Goal: Task Accomplishment & Management: Manage account settings

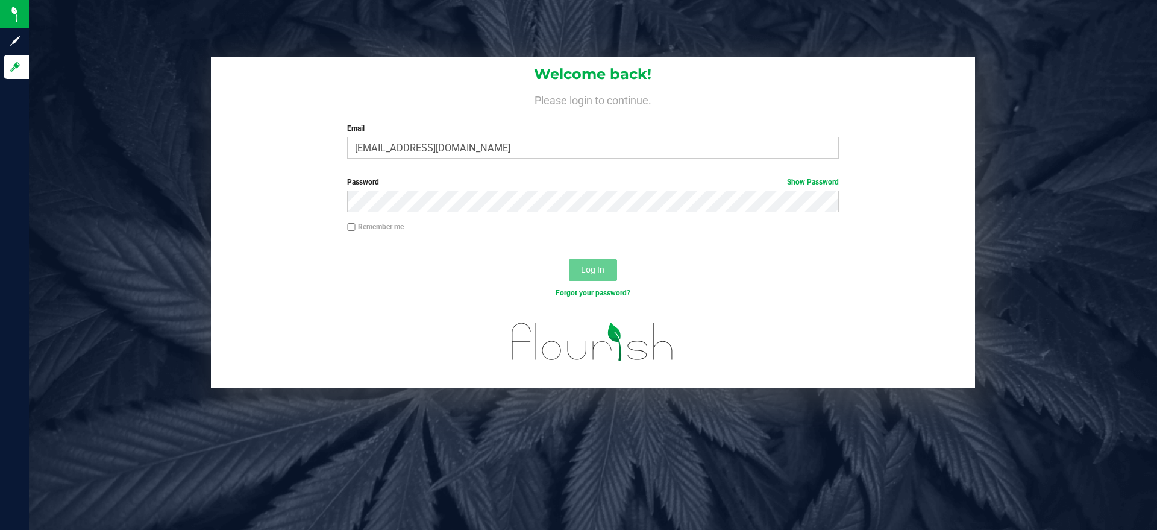
type input "[EMAIL_ADDRESS][DOMAIN_NAME]"
click at [569, 259] on button "Log In" at bounding box center [593, 270] width 48 height 22
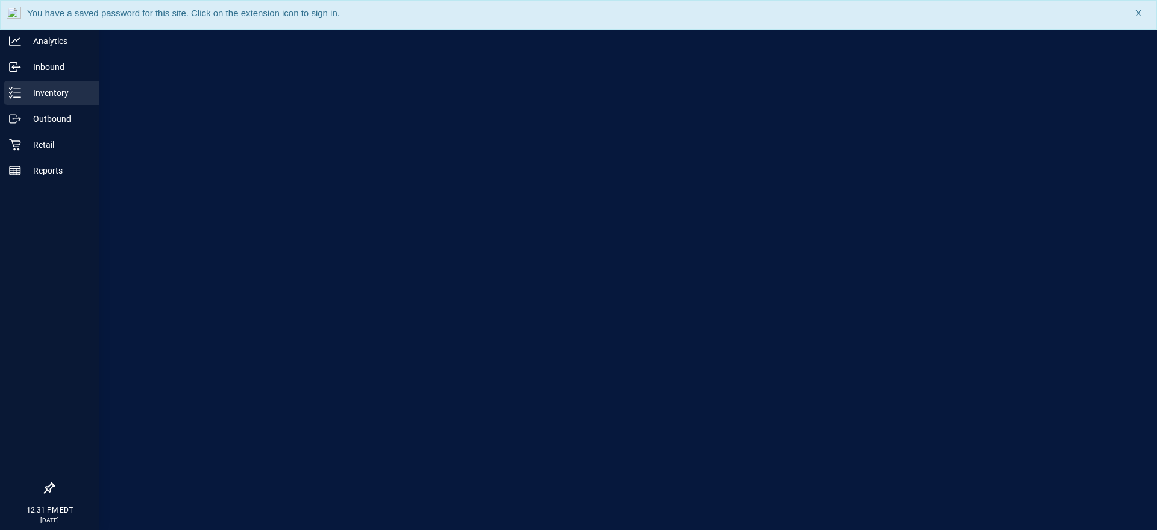
click at [19, 89] on line at bounding box center [17, 89] width 7 height 0
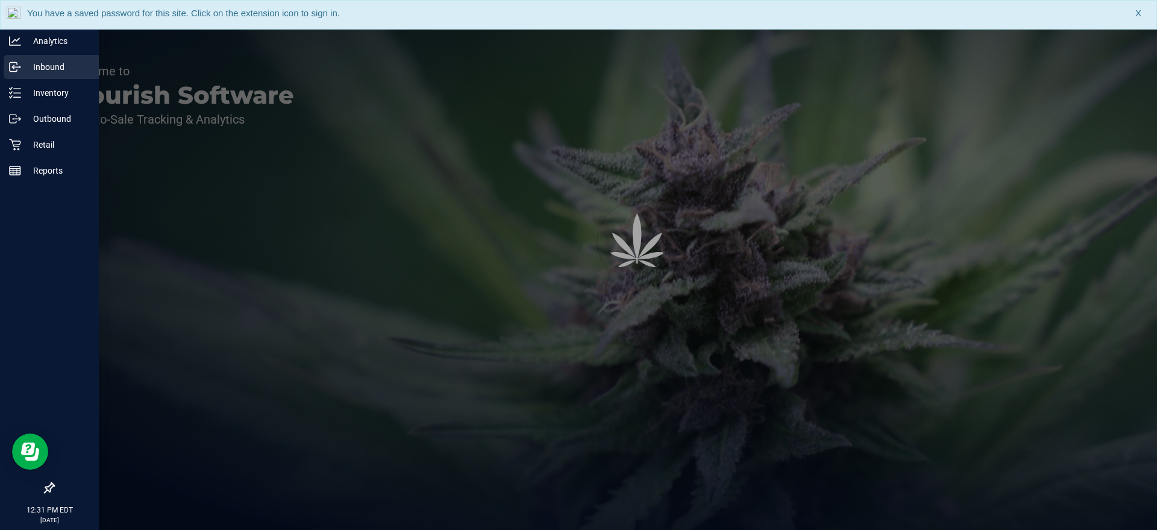
click at [23, 60] on p "Inbound" at bounding box center [57, 67] width 72 height 14
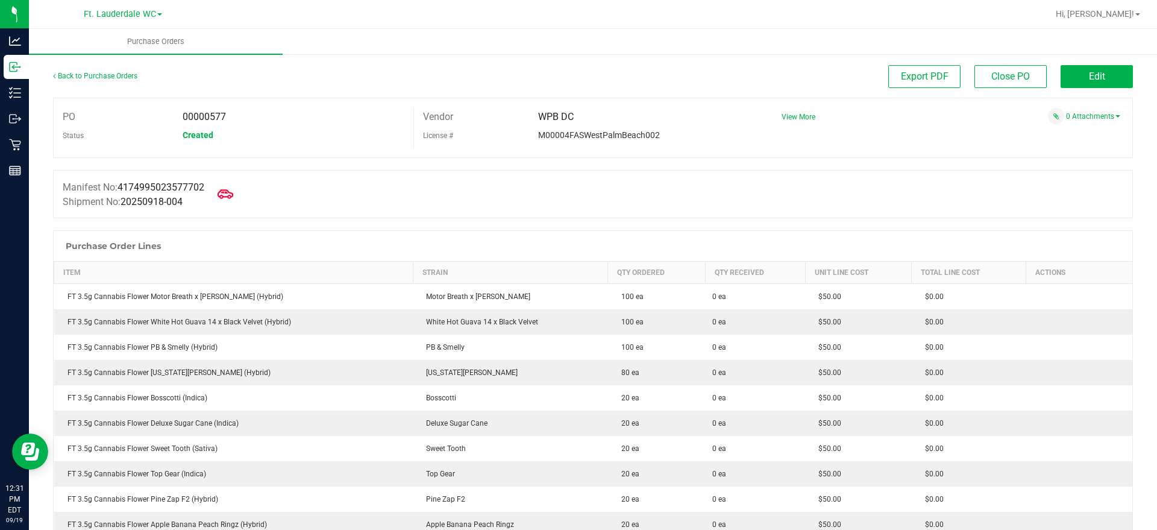
click at [223, 190] on icon at bounding box center [225, 194] width 16 height 16
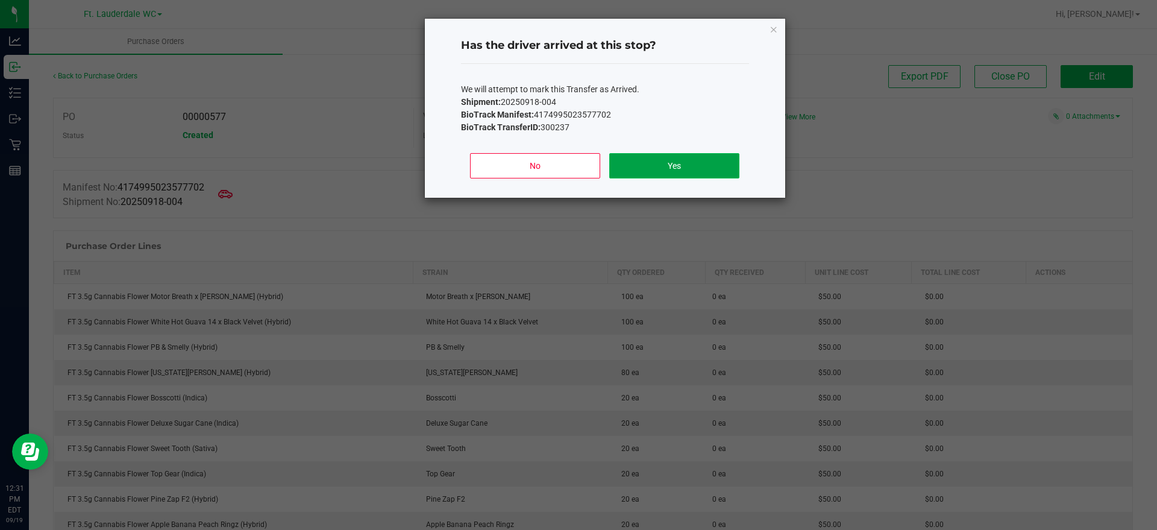
click at [655, 164] on button "Yes" at bounding box center [674, 165] width 130 height 25
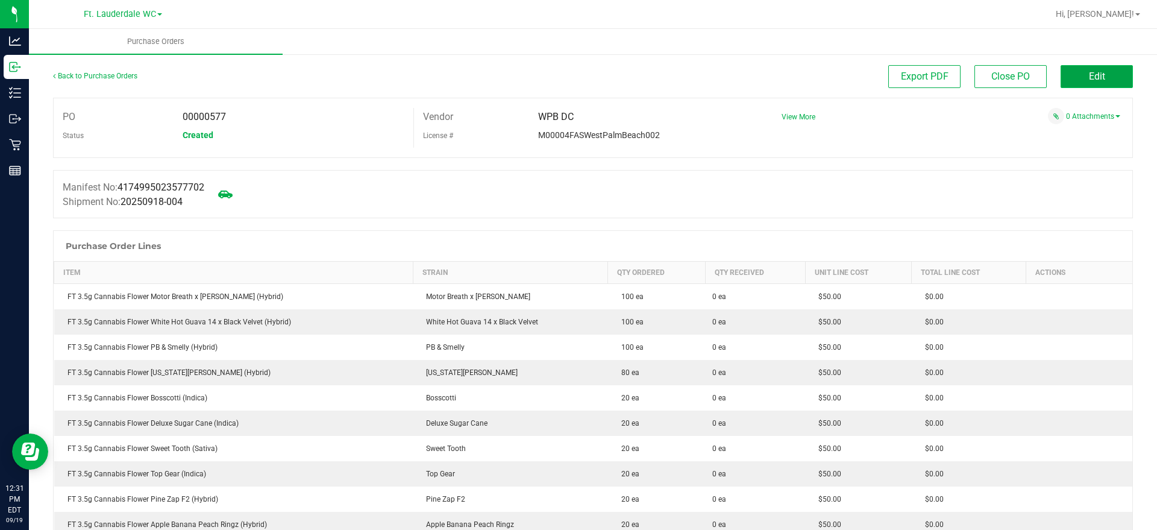
click at [1092, 81] on span "Edit" at bounding box center [1097, 75] width 16 height 11
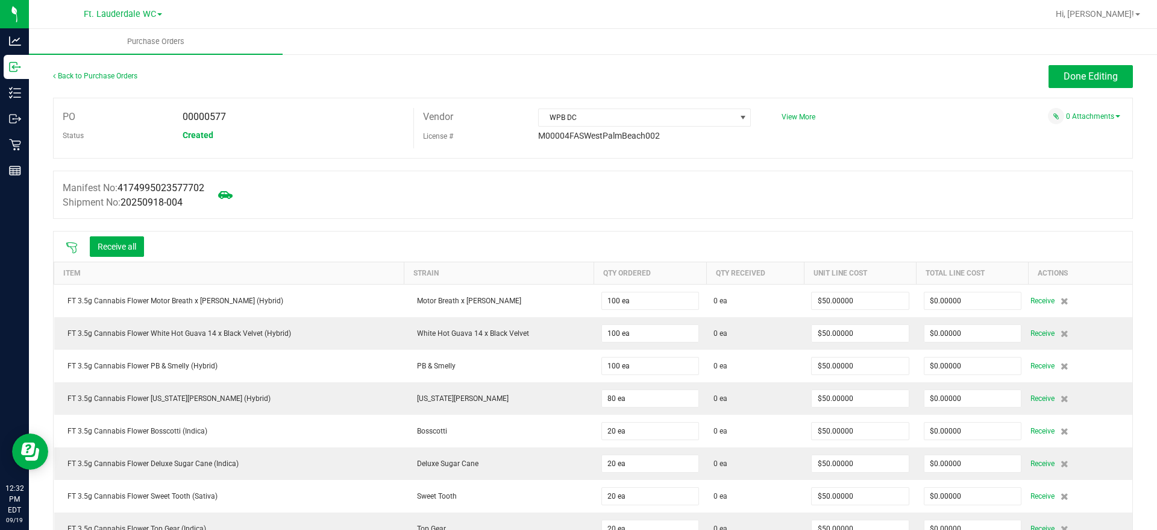
click at [72, 243] on icon at bounding box center [72, 248] width 12 height 12
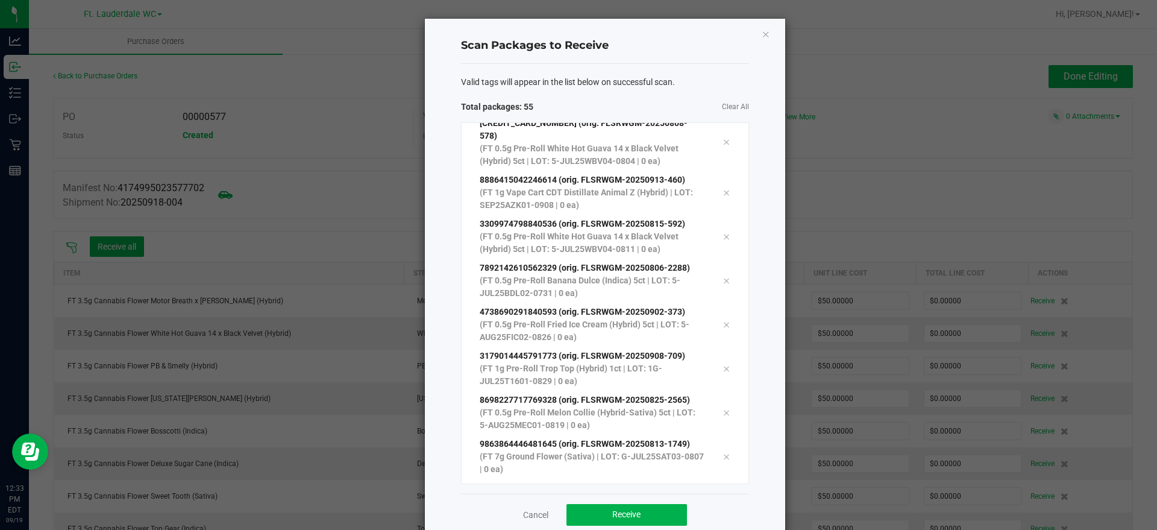
scroll to position [2065, 0]
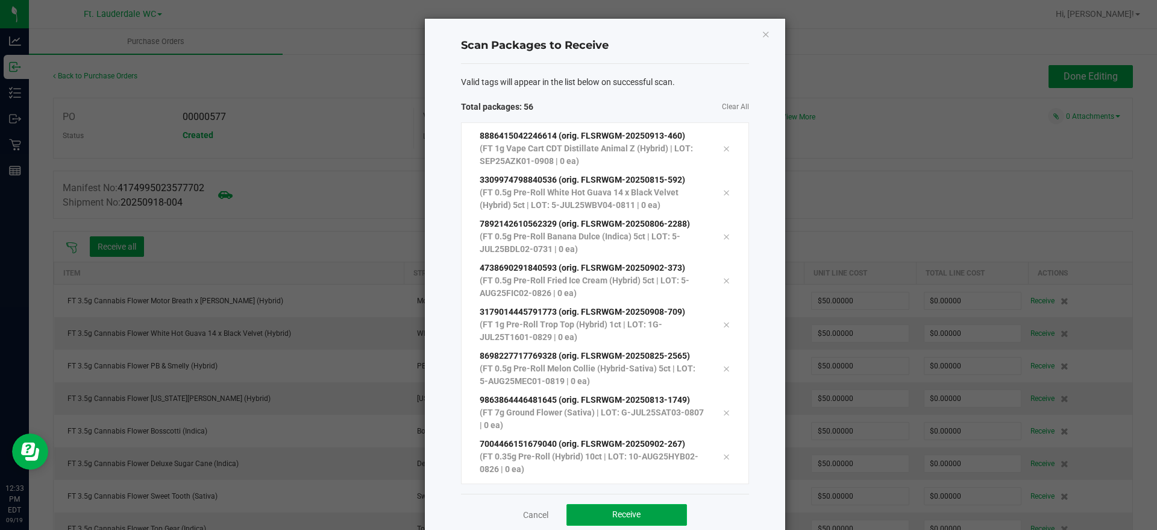
click at [612, 508] on button "Receive" at bounding box center [626, 515] width 120 height 22
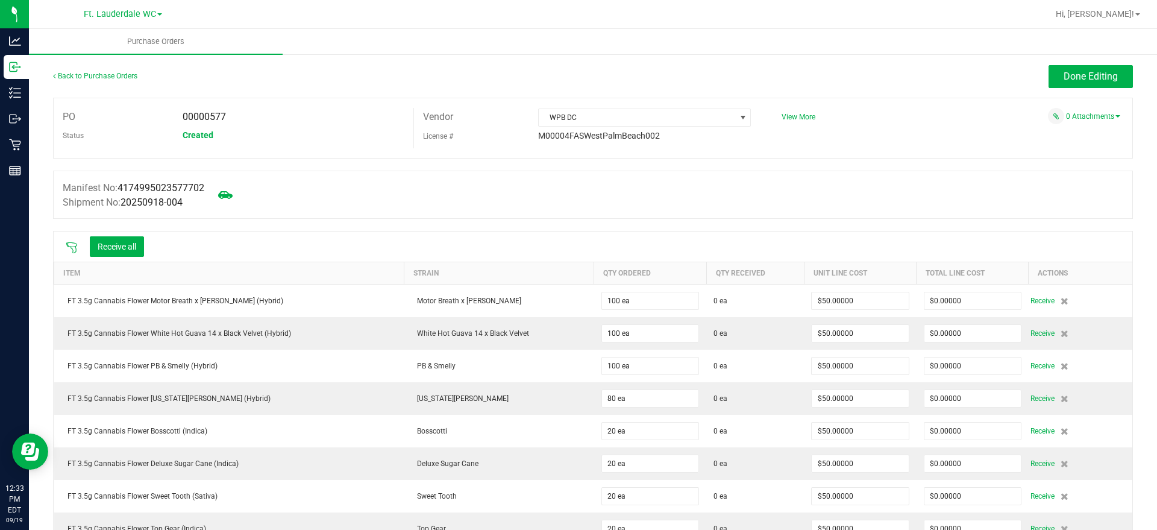
click at [73, 247] on icon at bounding box center [72, 248] width 12 height 12
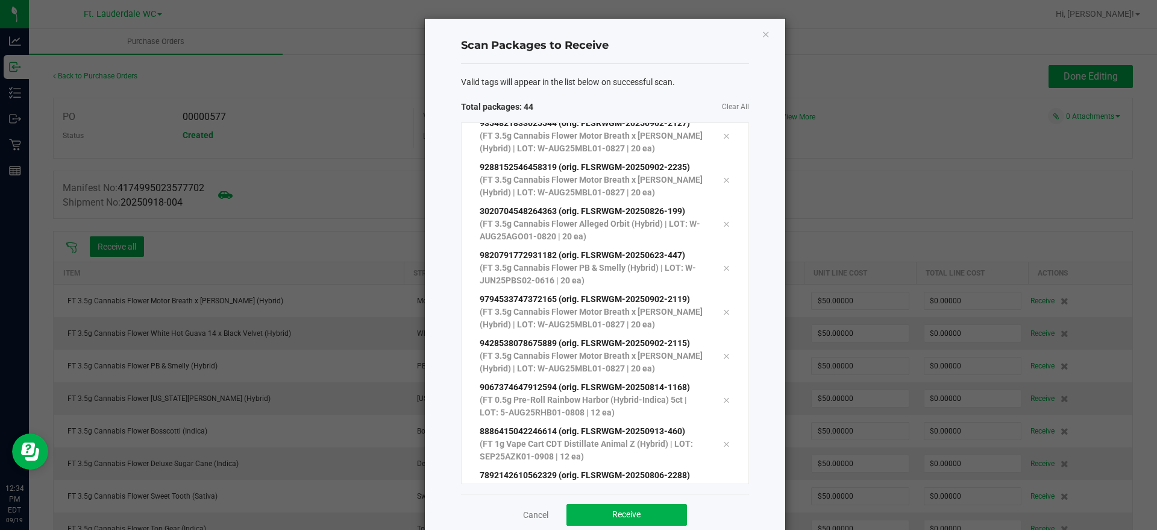
scroll to position [0, 0]
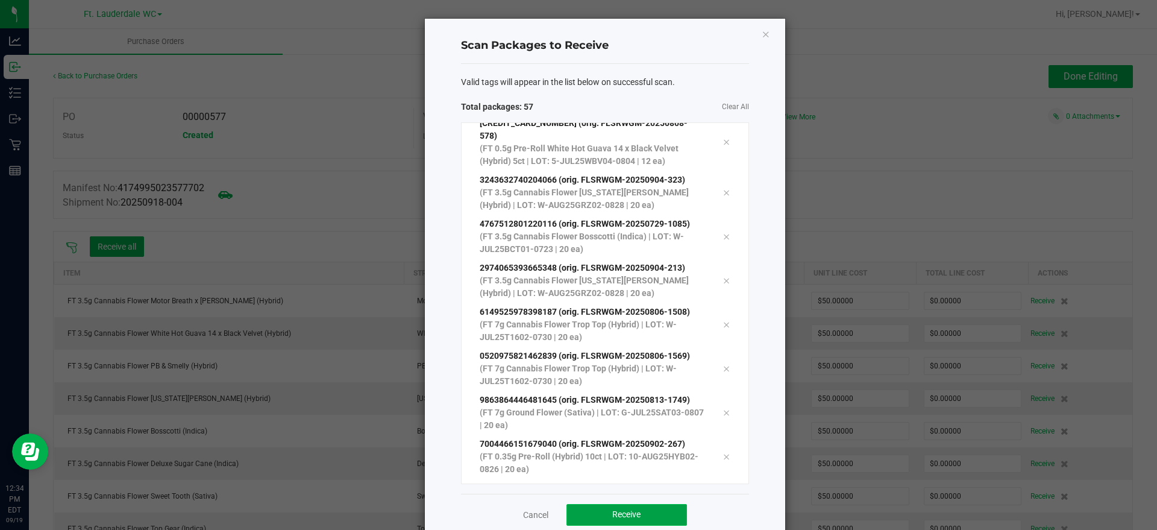
click at [596, 513] on button "Receive" at bounding box center [626, 515] width 120 height 22
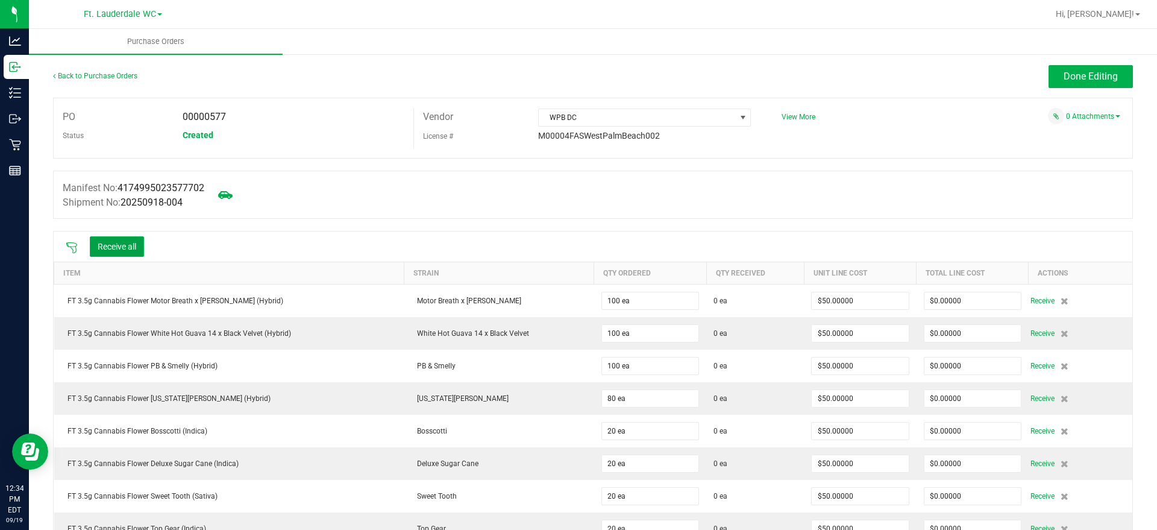
click at [103, 242] on button "Receive all" at bounding box center [117, 246] width 54 height 20
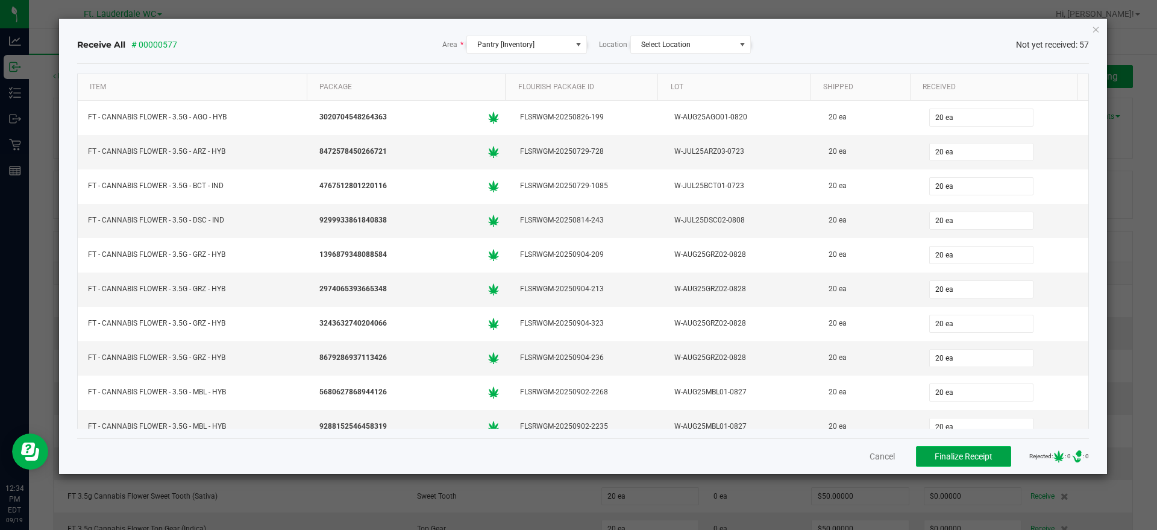
click at [934, 460] on span "Finalize Receipt" at bounding box center [963, 456] width 58 height 10
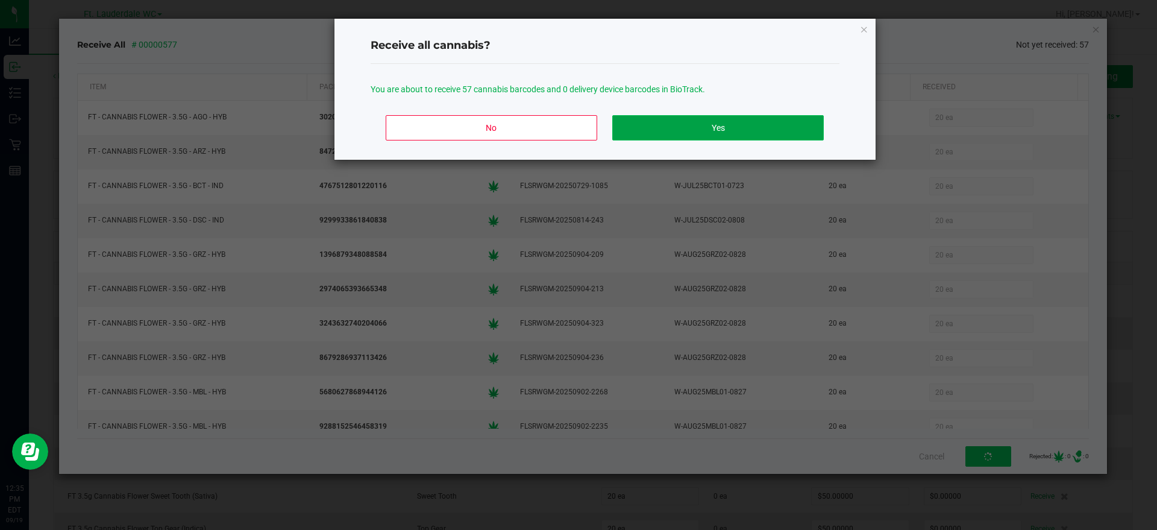
click at [657, 121] on button "Yes" at bounding box center [717, 127] width 211 height 25
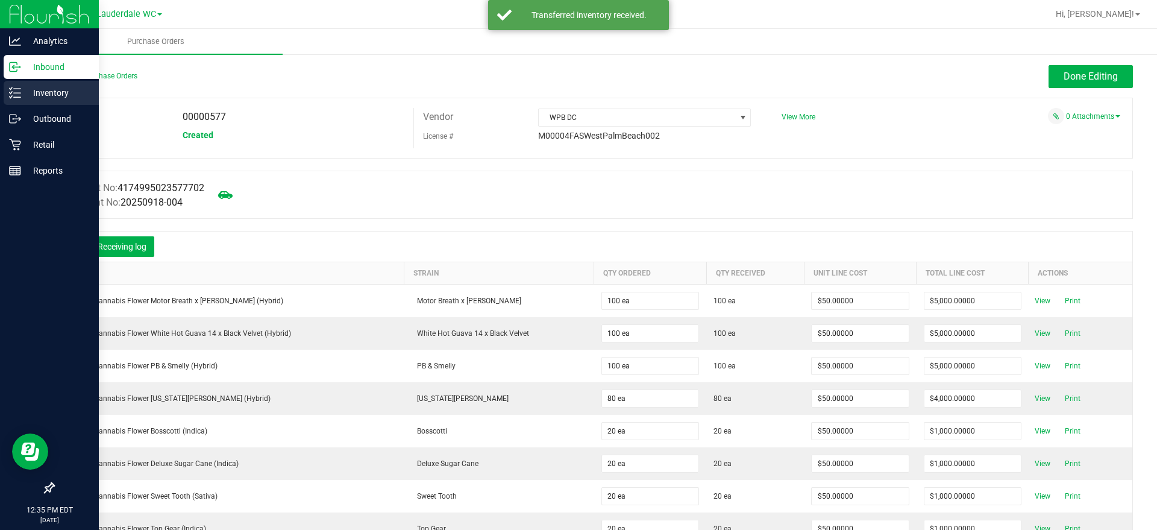
click at [27, 95] on p "Inventory" at bounding box center [57, 93] width 72 height 14
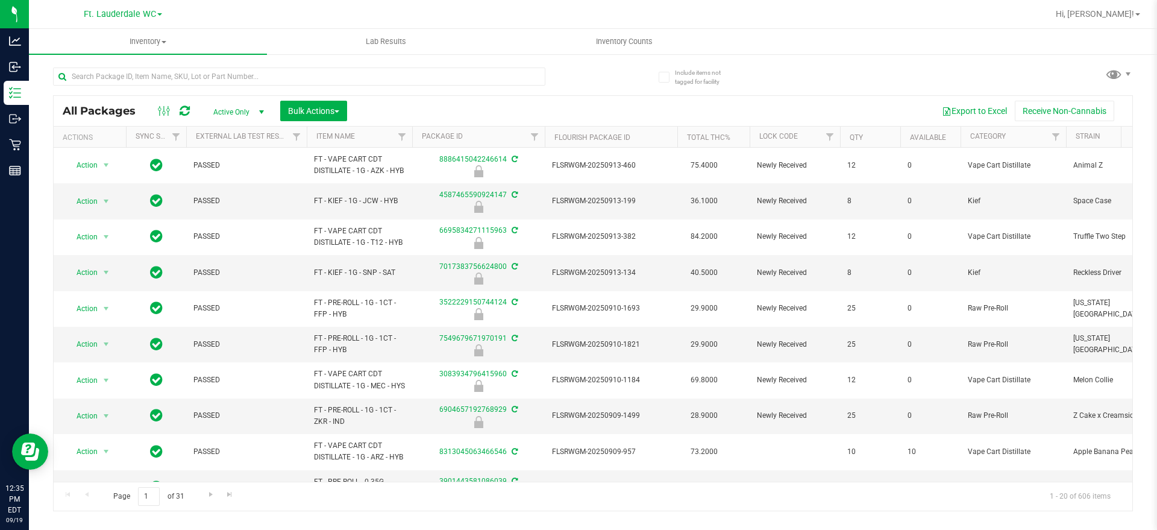
click at [248, 94] on div at bounding box center [299, 81] width 492 height 28
click at [249, 84] on input "text" at bounding box center [299, 76] width 492 height 18
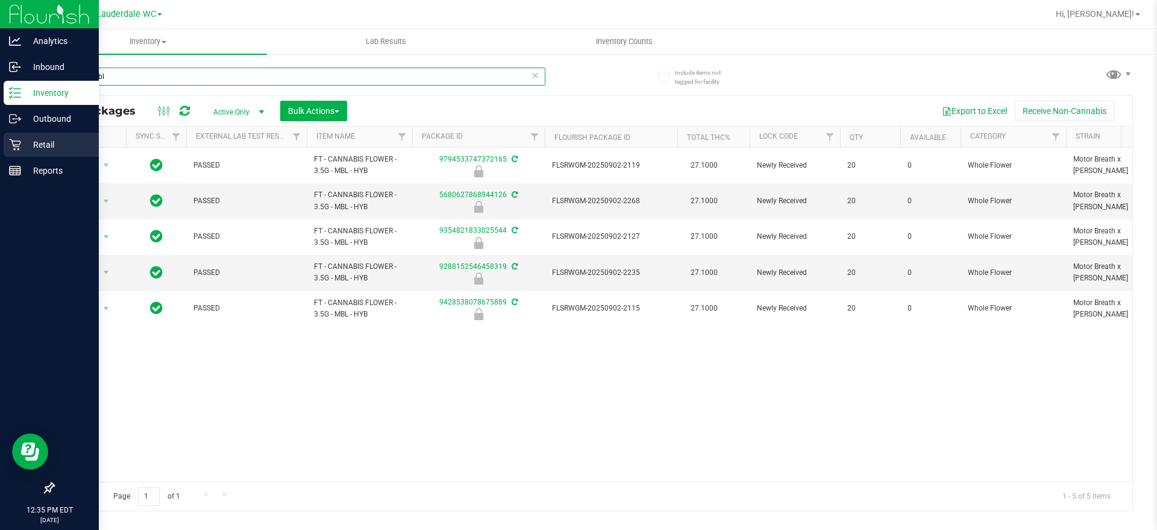
type input "3.5g - mbl"
click at [12, 142] on icon at bounding box center [15, 145] width 12 height 12
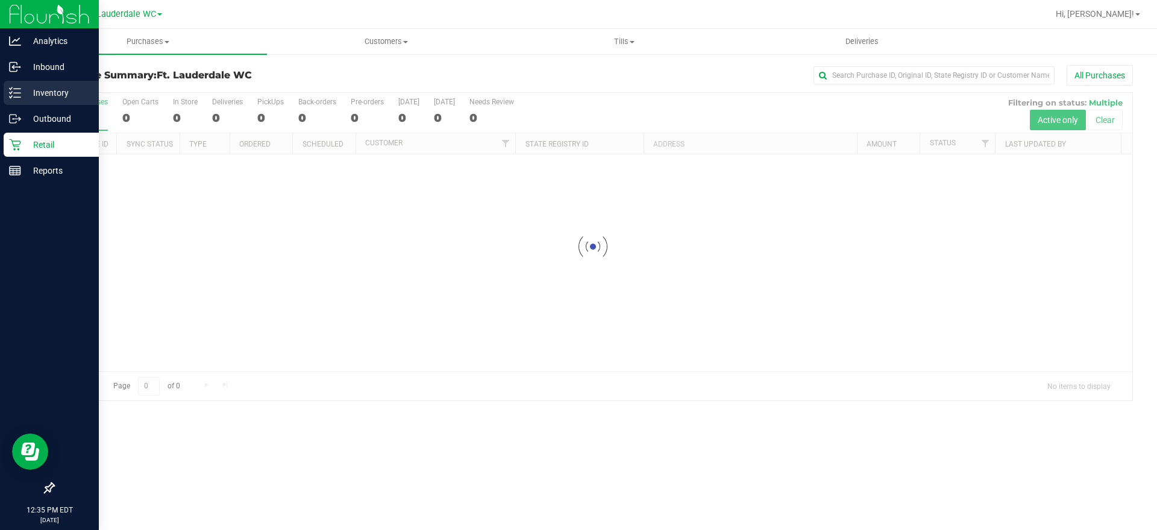
click at [35, 95] on p "Inventory" at bounding box center [57, 93] width 72 height 14
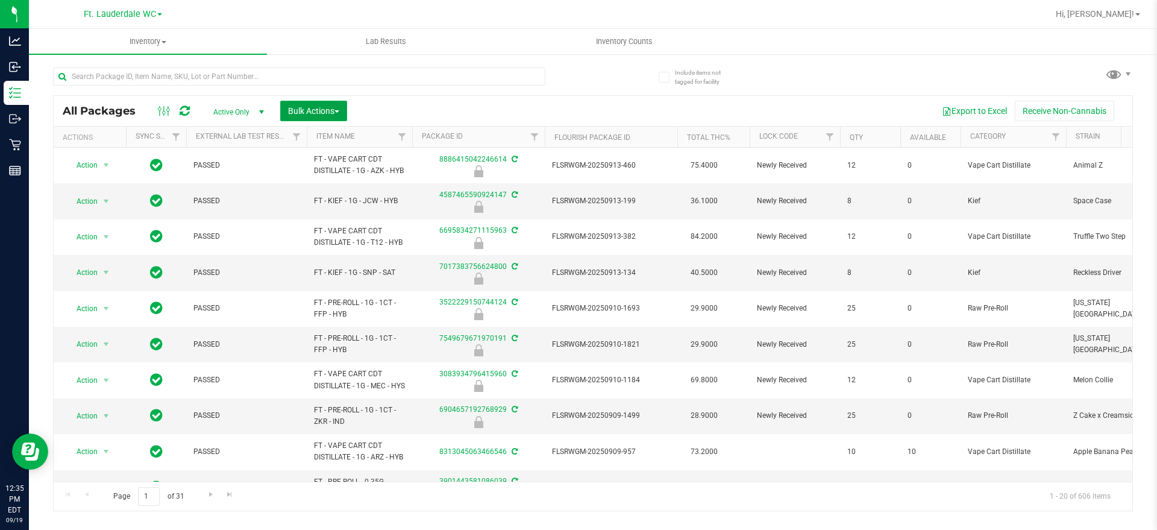
click at [337, 110] on span "button" at bounding box center [336, 111] width 5 height 2
click at [326, 225] on span "Lock/Unlock packages" at bounding box center [328, 227] width 83 height 10
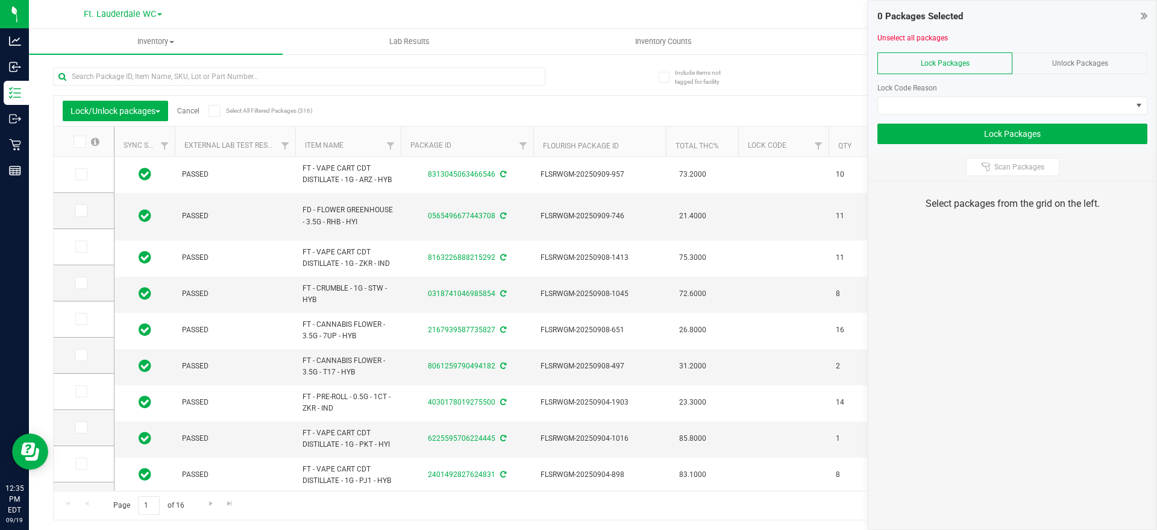
click at [1083, 61] on span "Unlock Packages" at bounding box center [1080, 63] width 56 height 8
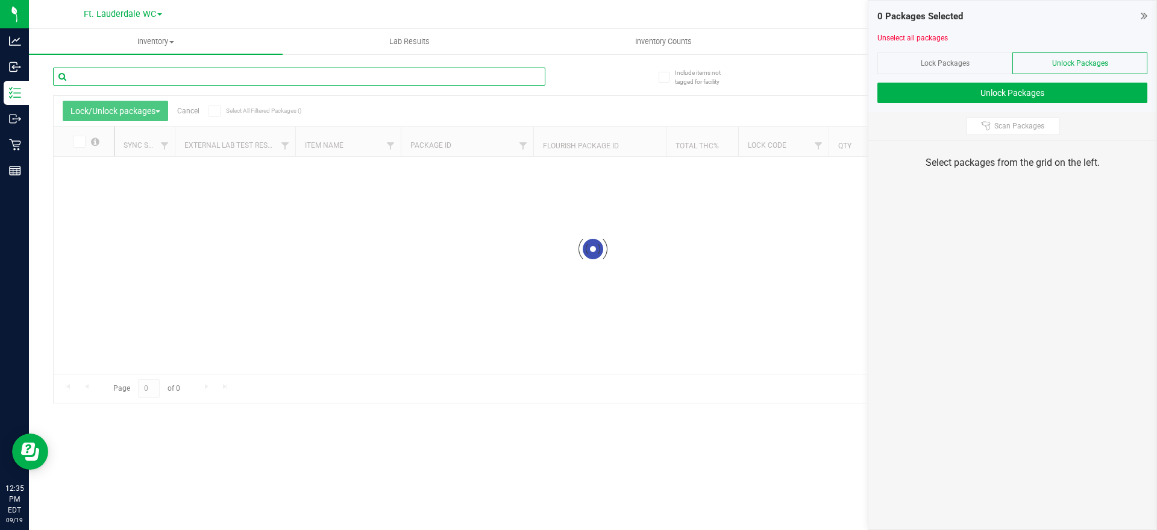
click at [391, 79] on input "text" at bounding box center [299, 76] width 492 height 18
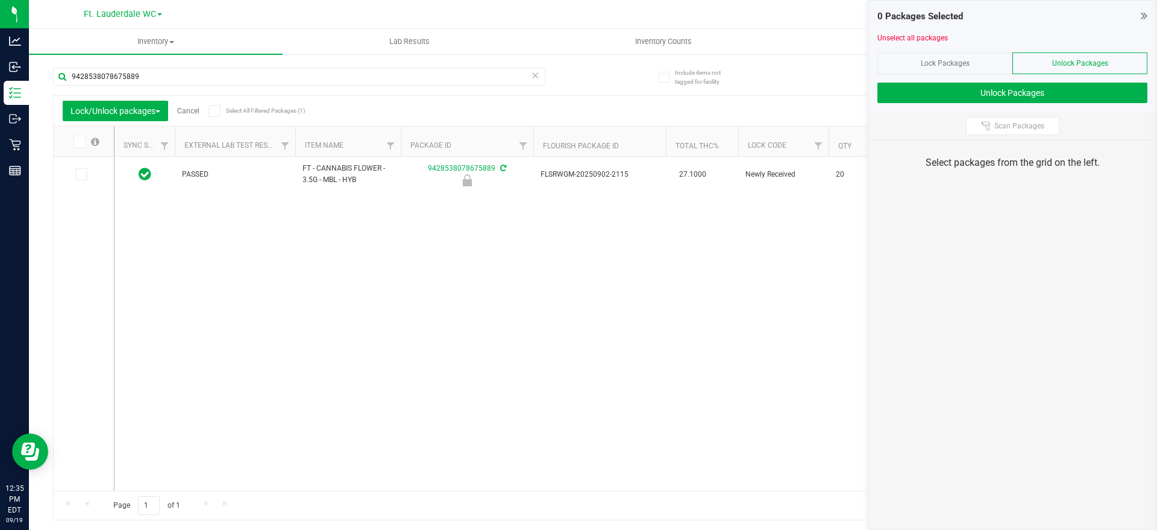
click at [80, 142] on icon at bounding box center [79, 142] width 8 height 0
click at [0, 0] on input "checkbox" at bounding box center [0, 0] width 0 height 0
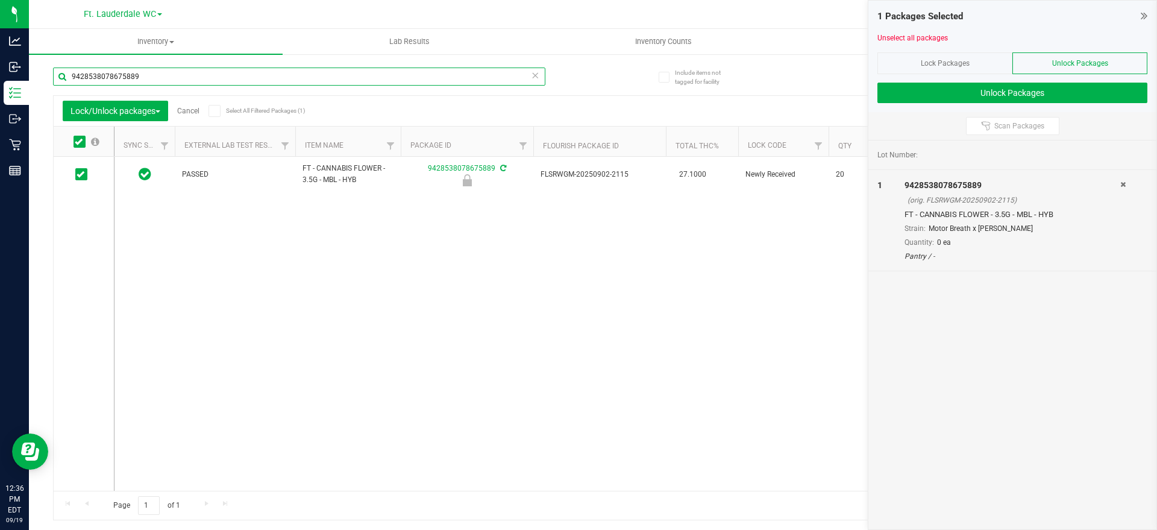
click at [136, 73] on input "9428538078675889" at bounding box center [299, 76] width 492 height 18
click at [84, 138] on span at bounding box center [79, 142] width 12 height 12
click at [0, 0] on input "checkbox" at bounding box center [0, 0] width 0 height 0
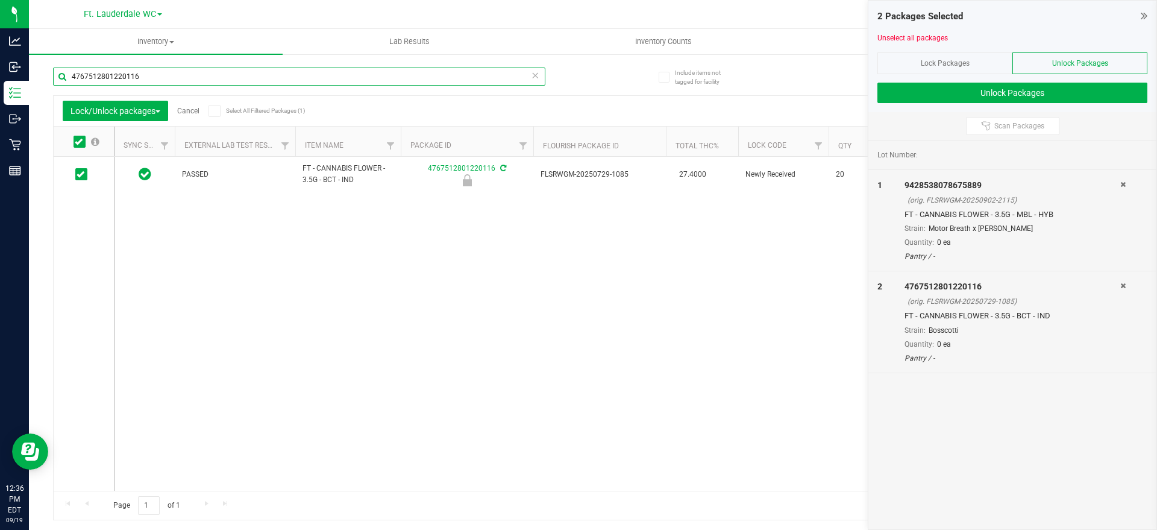
click at [108, 80] on input "4767512801220116" at bounding box center [299, 76] width 492 height 18
click at [78, 142] on icon at bounding box center [79, 142] width 8 height 0
click at [0, 0] on input "checkbox" at bounding box center [0, 0] width 0 height 0
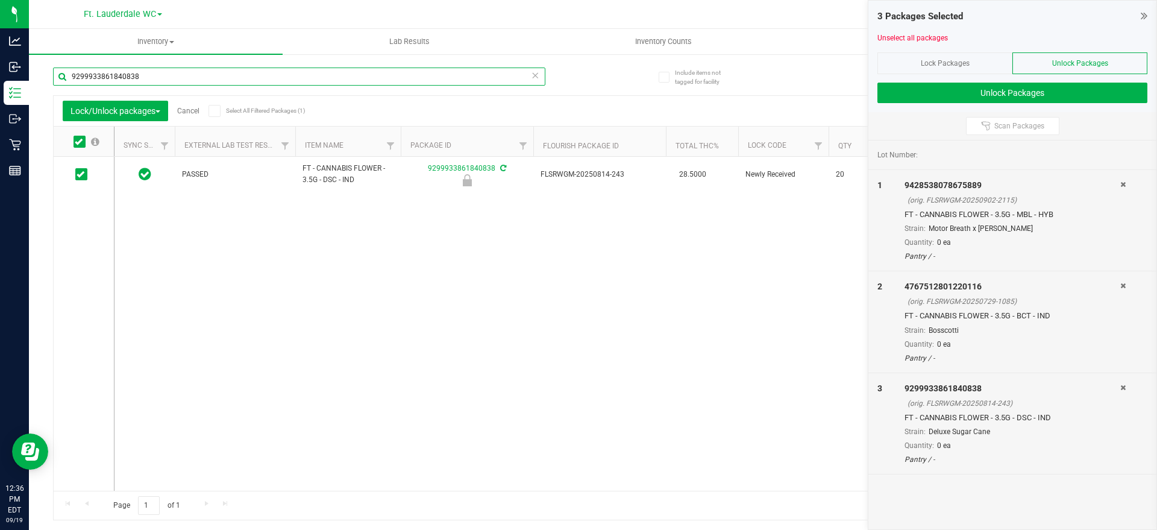
click at [110, 81] on input "9299933861840838" at bounding box center [299, 76] width 492 height 18
click at [74, 145] on span at bounding box center [79, 142] width 12 height 12
click at [0, 0] on input "checkbox" at bounding box center [0, 0] width 0 height 0
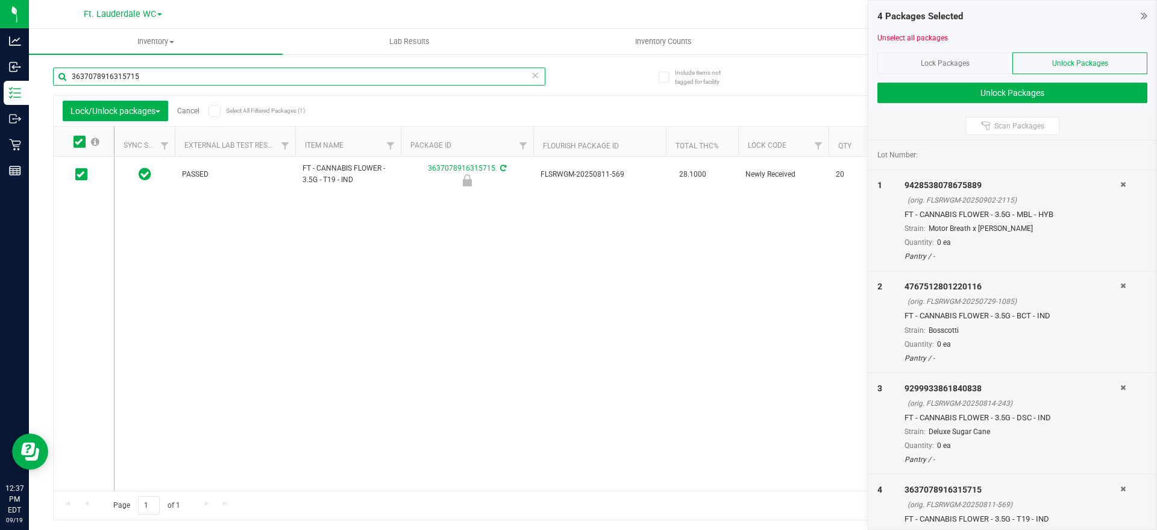
click at [113, 77] on input "3637078916315715" at bounding box center [299, 76] width 492 height 18
click at [83, 143] on span at bounding box center [79, 142] width 12 height 12
click at [0, 0] on input "checkbox" at bounding box center [0, 0] width 0 height 0
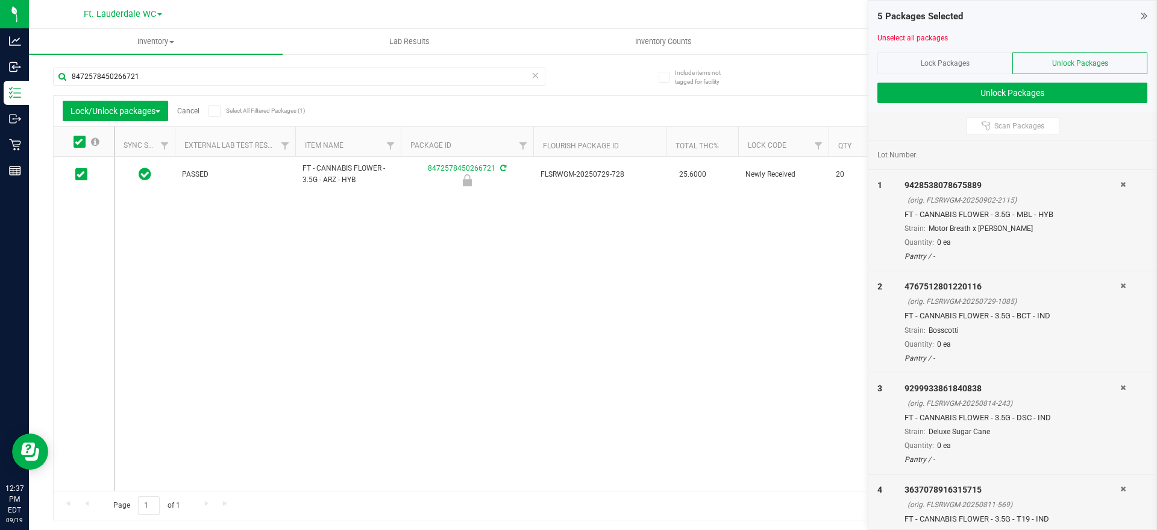
click at [114, 60] on div "8472578450266721" at bounding box center [323, 76] width 540 height 39
click at [117, 72] on input "8472578450266721" at bounding box center [299, 76] width 492 height 18
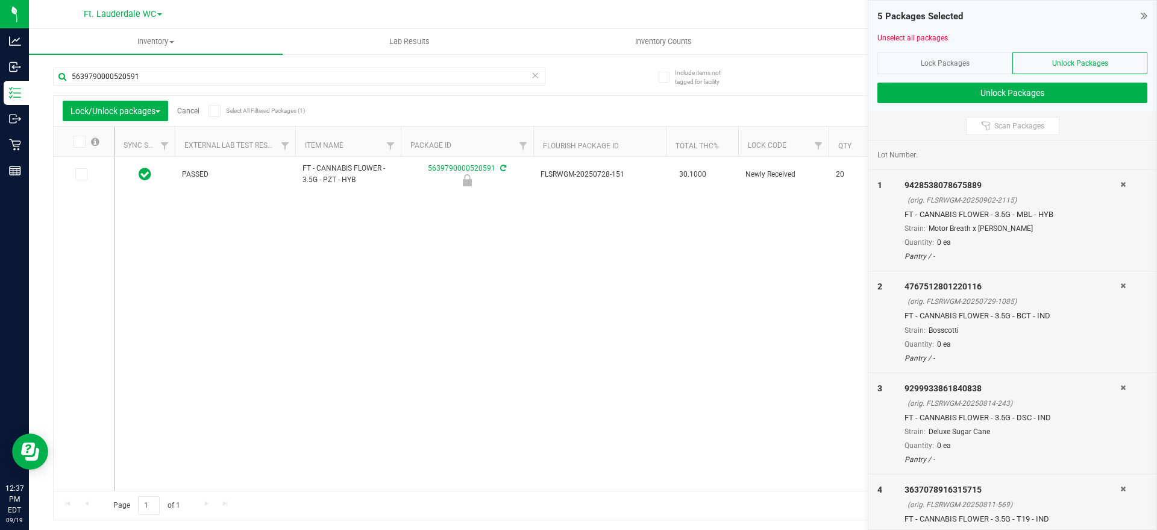
click at [85, 142] on span at bounding box center [79, 142] width 12 height 12
click at [0, 0] on input "checkbox" at bounding box center [0, 0] width 0 height 0
click at [143, 72] on input "5639790000520591" at bounding box center [299, 76] width 492 height 18
click at [83, 139] on span at bounding box center [79, 142] width 12 height 12
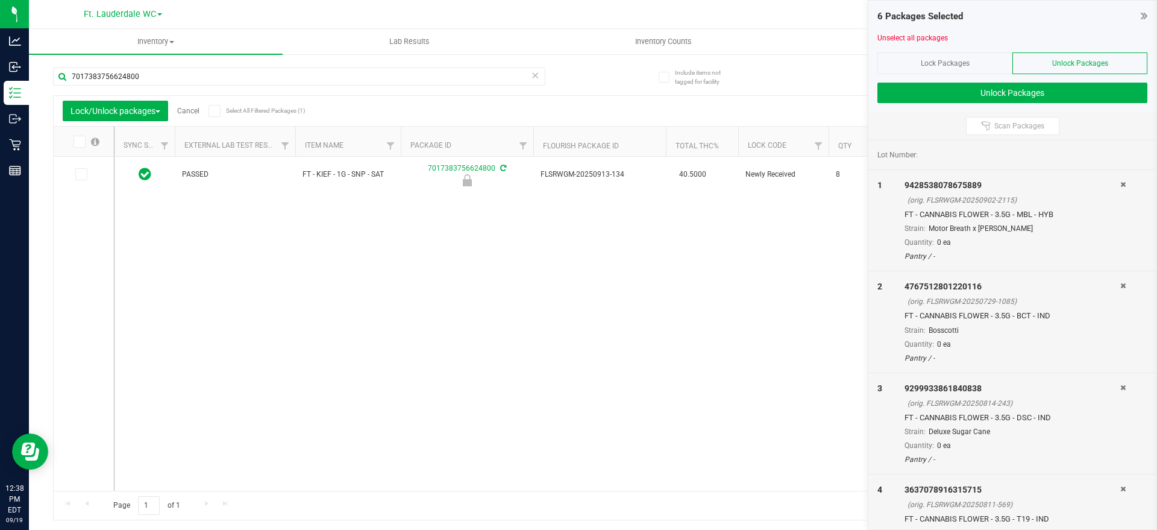
click at [0, 0] on input "checkbox" at bounding box center [0, 0] width 0 height 0
click at [142, 81] on input "7017383756624800" at bounding box center [299, 76] width 492 height 18
click at [81, 142] on icon at bounding box center [79, 142] width 8 height 0
click at [0, 0] on input "checkbox" at bounding box center [0, 0] width 0 height 0
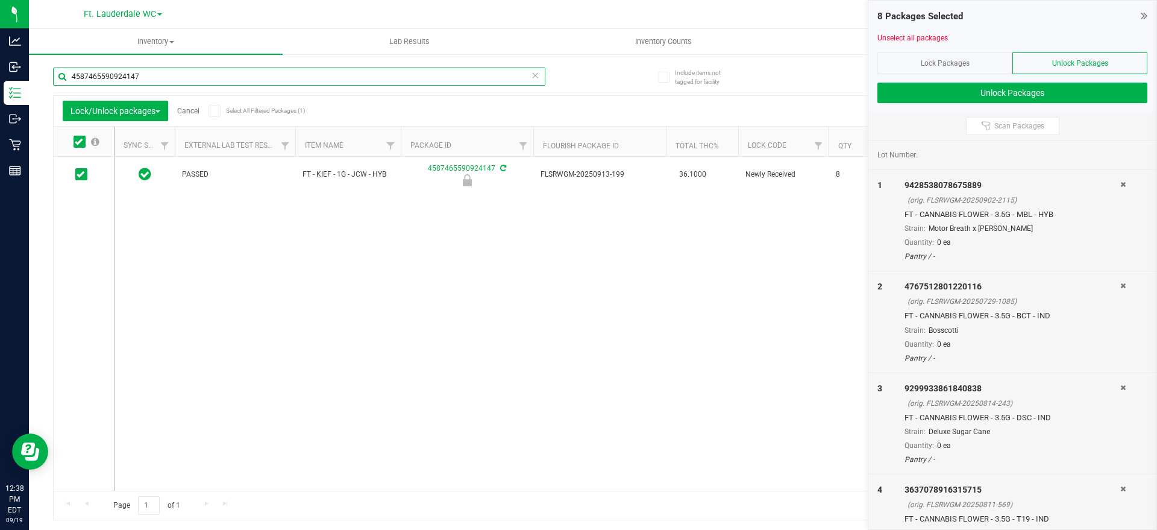
click at [104, 77] on input "4587465590924147" at bounding box center [299, 76] width 492 height 18
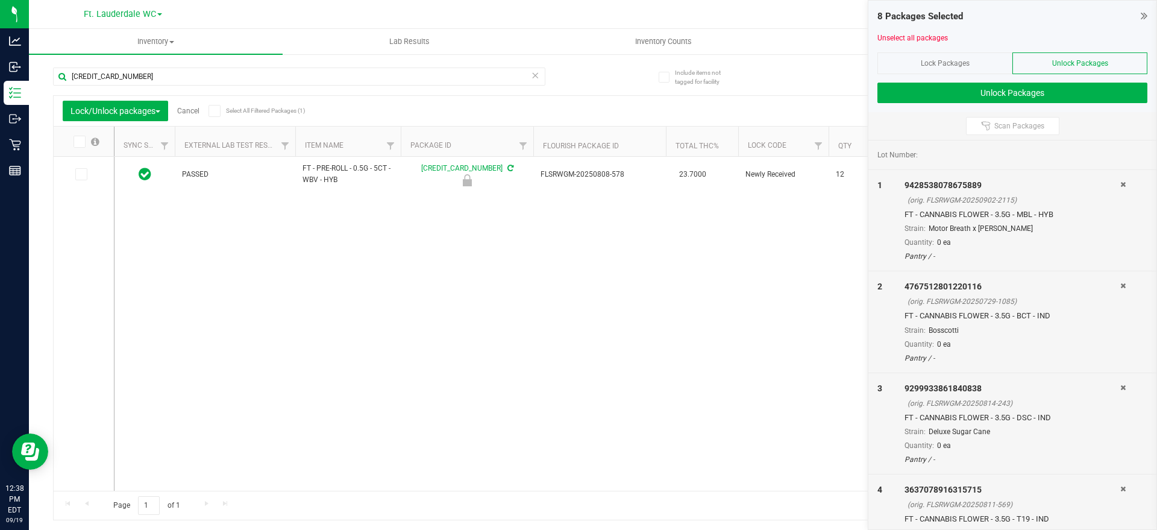
click at [77, 142] on icon at bounding box center [79, 142] width 8 height 0
click at [0, 0] on input "checkbox" at bounding box center [0, 0] width 0 height 0
click at [114, 74] on input "[CREDIT_CARD_NUMBER]" at bounding box center [299, 76] width 492 height 18
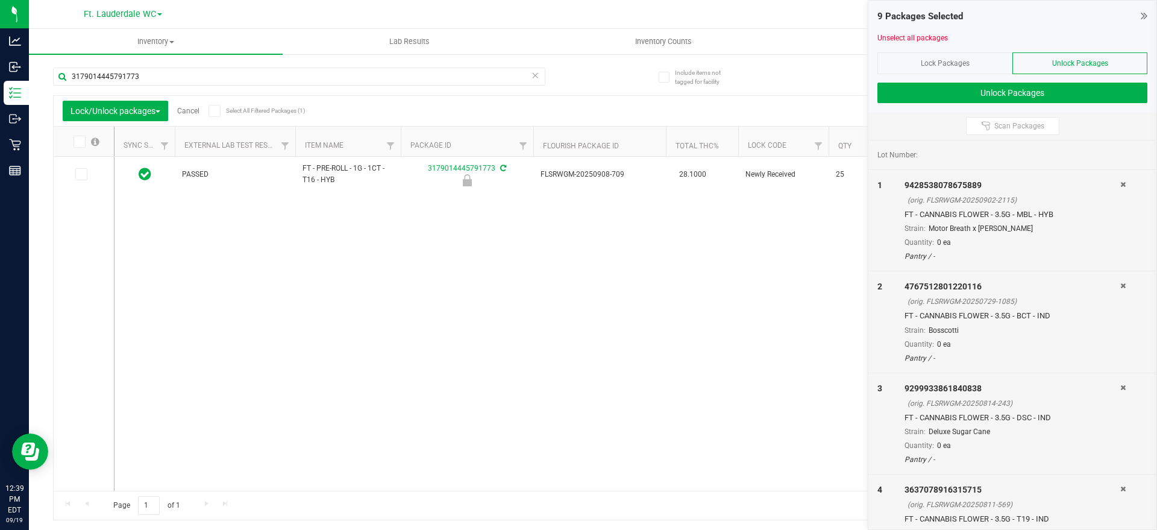
click at [77, 142] on icon at bounding box center [79, 142] width 8 height 0
click at [0, 0] on input "checkbox" at bounding box center [0, 0] width 0 height 0
click at [136, 81] on input "3179014445791773" at bounding box center [299, 76] width 492 height 18
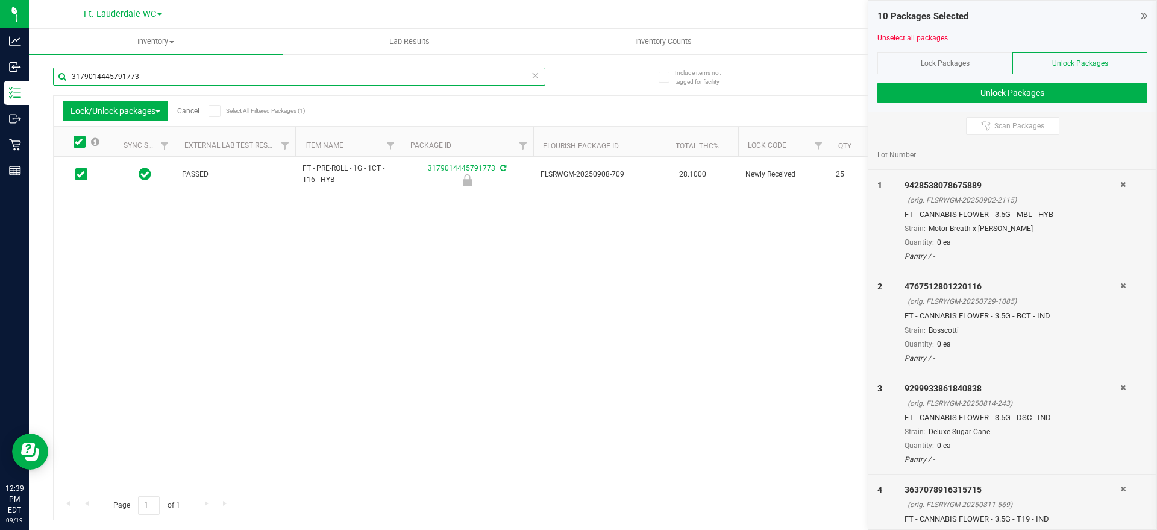
click at [136, 81] on input "3179014445791773" at bounding box center [299, 76] width 492 height 18
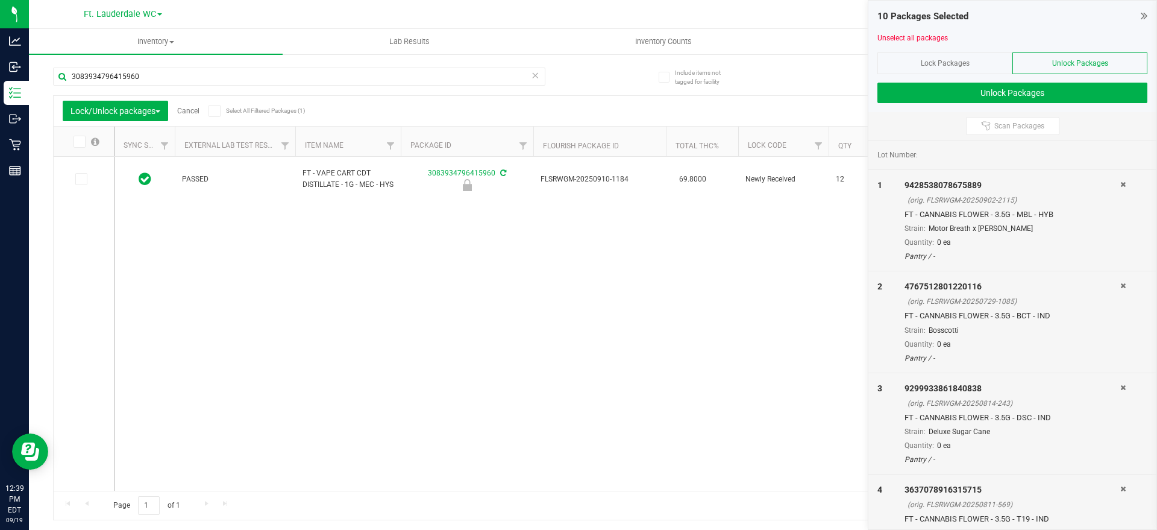
click at [83, 140] on span at bounding box center [79, 142] width 12 height 12
click at [0, 0] on input "checkbox" at bounding box center [0, 0] width 0 height 0
click at [104, 77] on input "3083934796415960" at bounding box center [299, 76] width 492 height 18
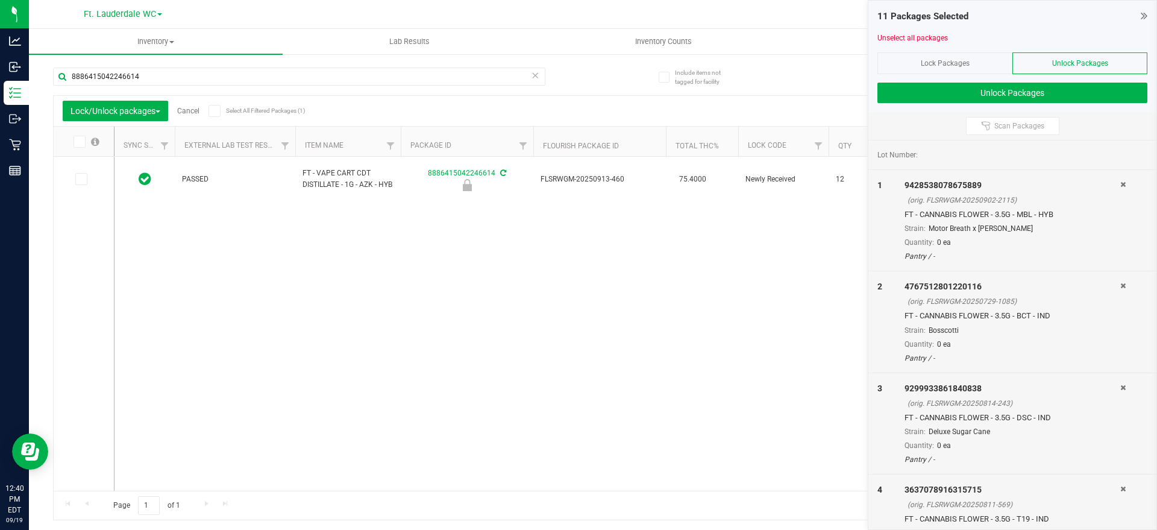
click at [79, 146] on span at bounding box center [79, 142] width 12 height 12
click at [0, 0] on input "checkbox" at bounding box center [0, 0] width 0 height 0
click at [119, 72] on input "8886415042246614" at bounding box center [299, 76] width 492 height 18
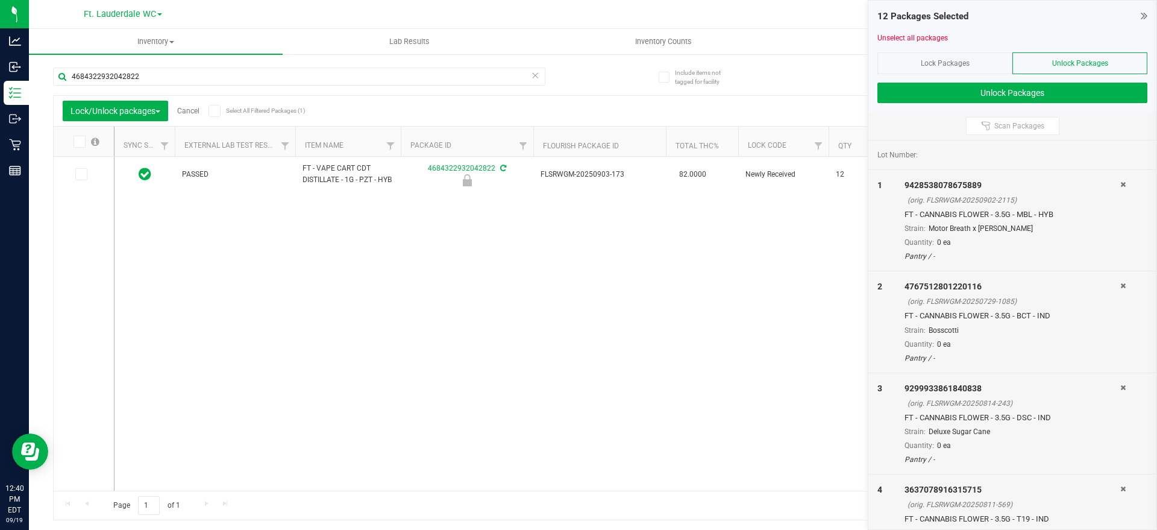
click at [77, 148] on th at bounding box center [84, 142] width 60 height 30
click at [77, 142] on icon at bounding box center [79, 142] width 8 height 0
click at [0, 0] on input "checkbox" at bounding box center [0, 0] width 0 height 0
click at [115, 73] on input "4684322932042822" at bounding box center [299, 76] width 492 height 18
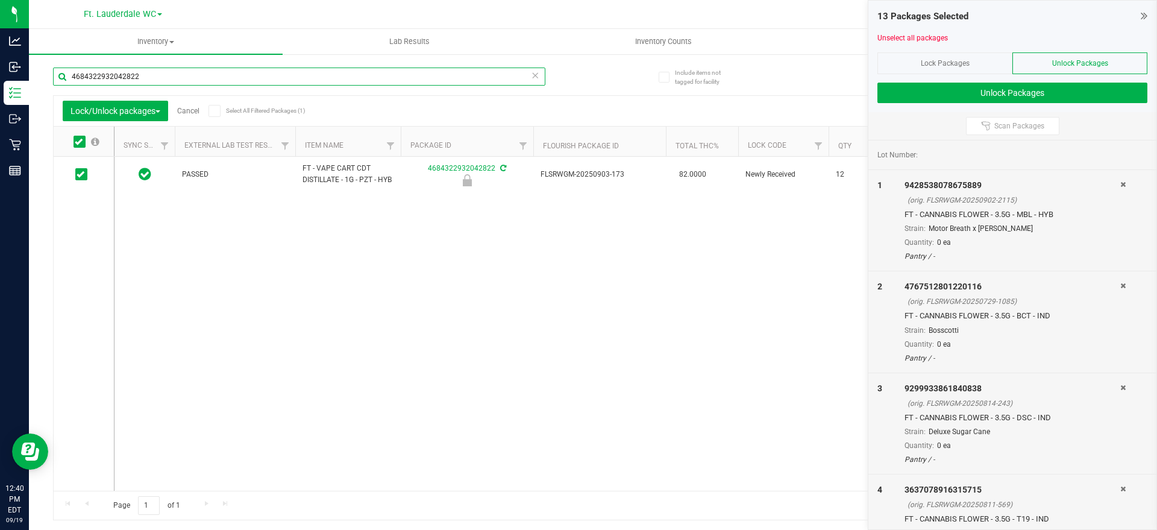
click at [115, 73] on input "4684322932042822" at bounding box center [299, 76] width 492 height 18
type input "6695834271115963"
click at [72, 140] on label at bounding box center [86, 142] width 46 height 12
click at [0, 0] on input "checkbox" at bounding box center [0, 0] width 0 height 0
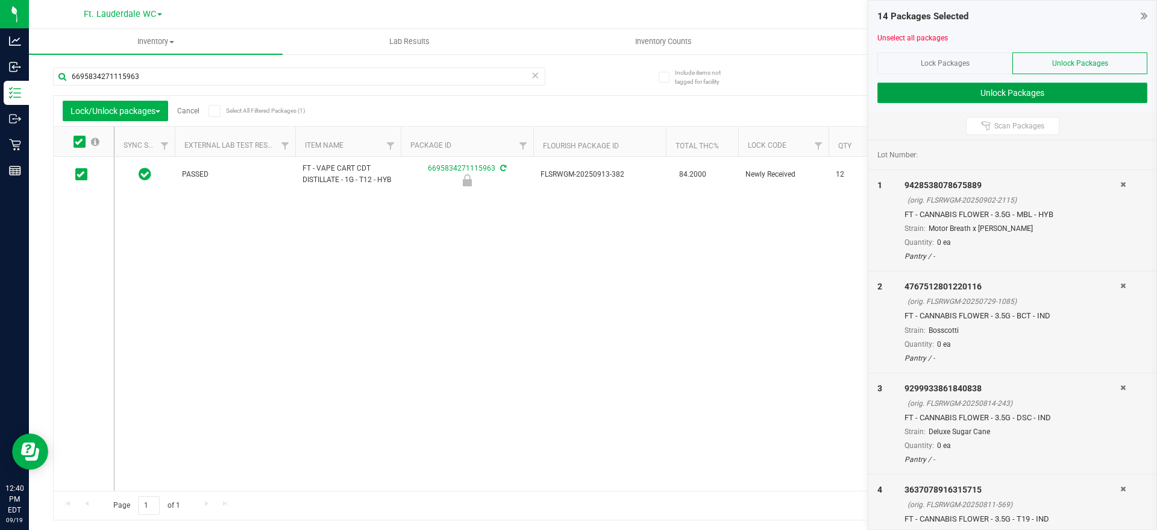
click at [925, 96] on button "Unlock Packages" at bounding box center [1012, 93] width 270 height 20
